Goal: Task Accomplishment & Management: Use online tool/utility

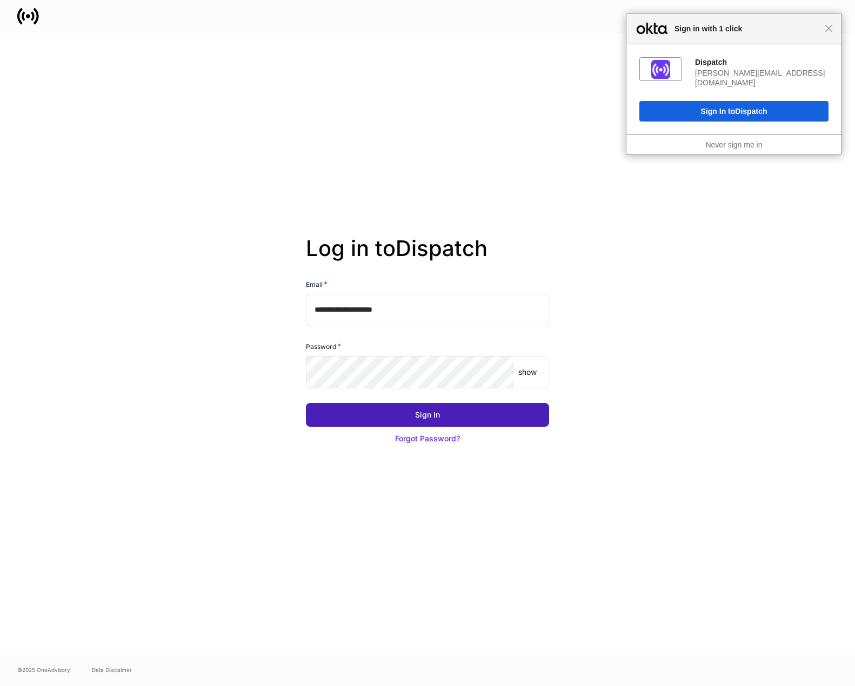
drag, startPoint x: 273, startPoint y: 2, endPoint x: 473, endPoint y: 410, distance: 454.7
click at [473, 410] on button "Sign In" at bounding box center [427, 415] width 243 height 24
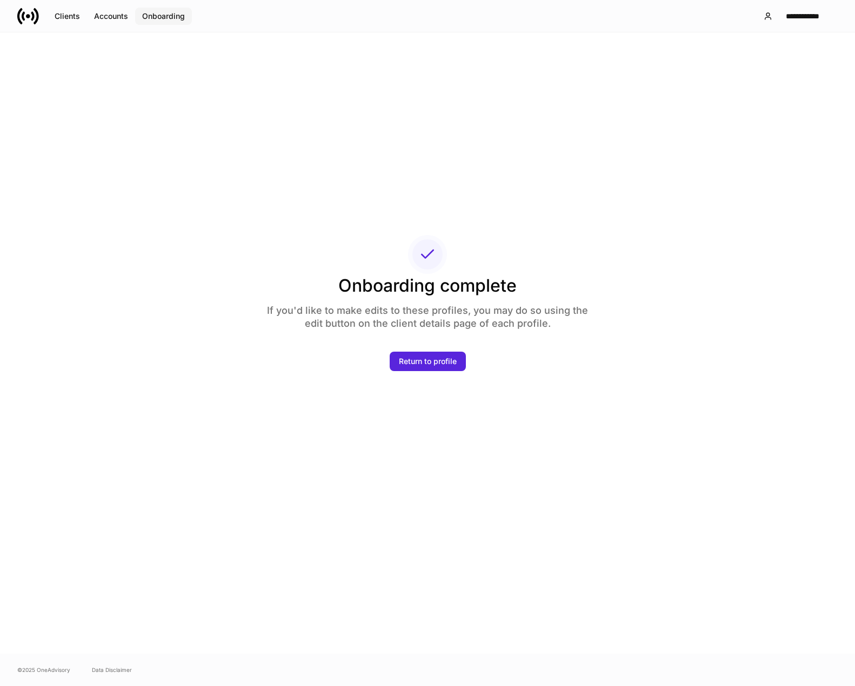
click at [162, 18] on div "Onboarding" at bounding box center [163, 16] width 43 height 11
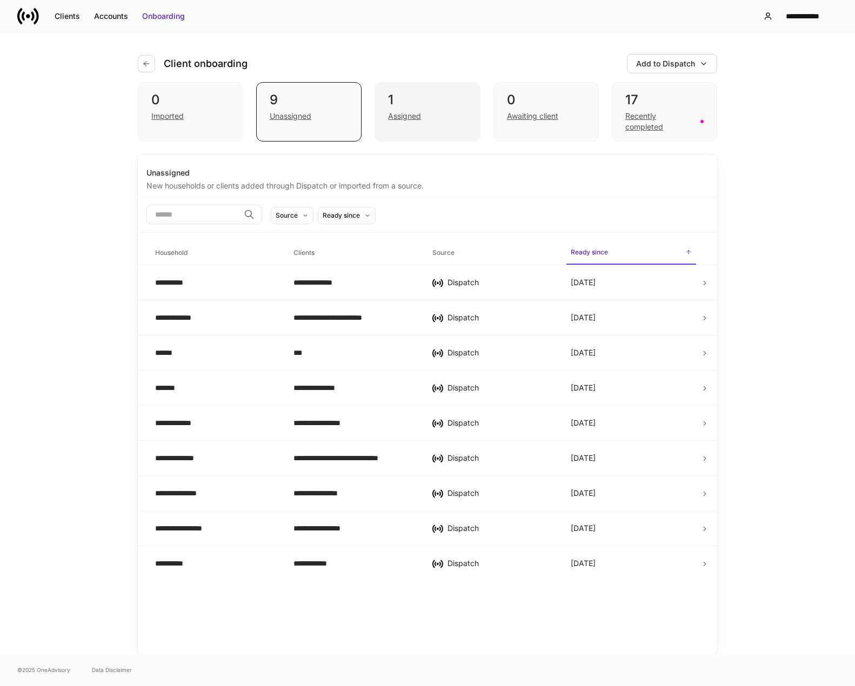
click at [395, 118] on div "Assigned" at bounding box center [404, 116] width 33 height 11
